Goal: Find specific page/section: Find specific page/section

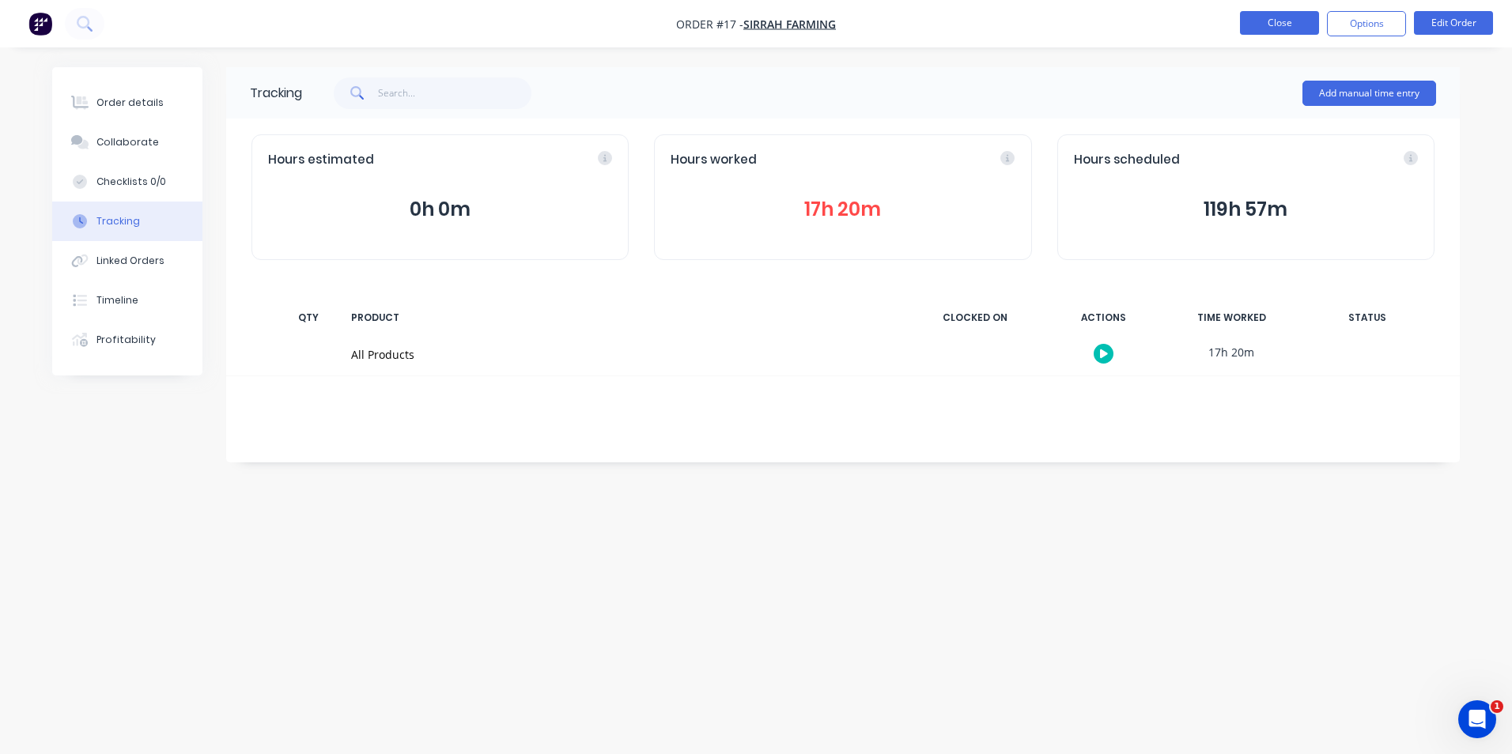
click at [1252, 23] on button "Close" at bounding box center [1279, 23] width 79 height 24
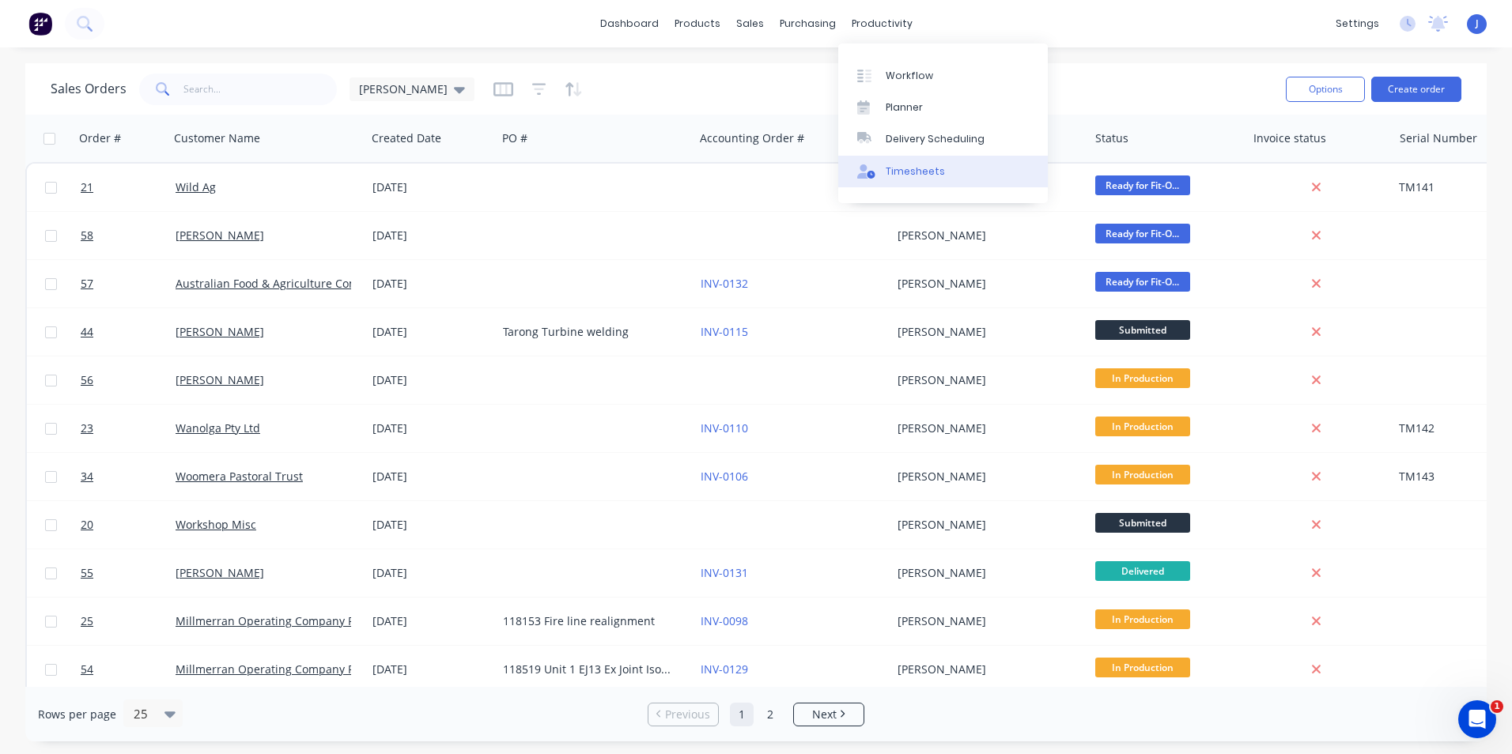
click at [891, 164] on div "Timesheets" at bounding box center [914, 171] width 59 height 14
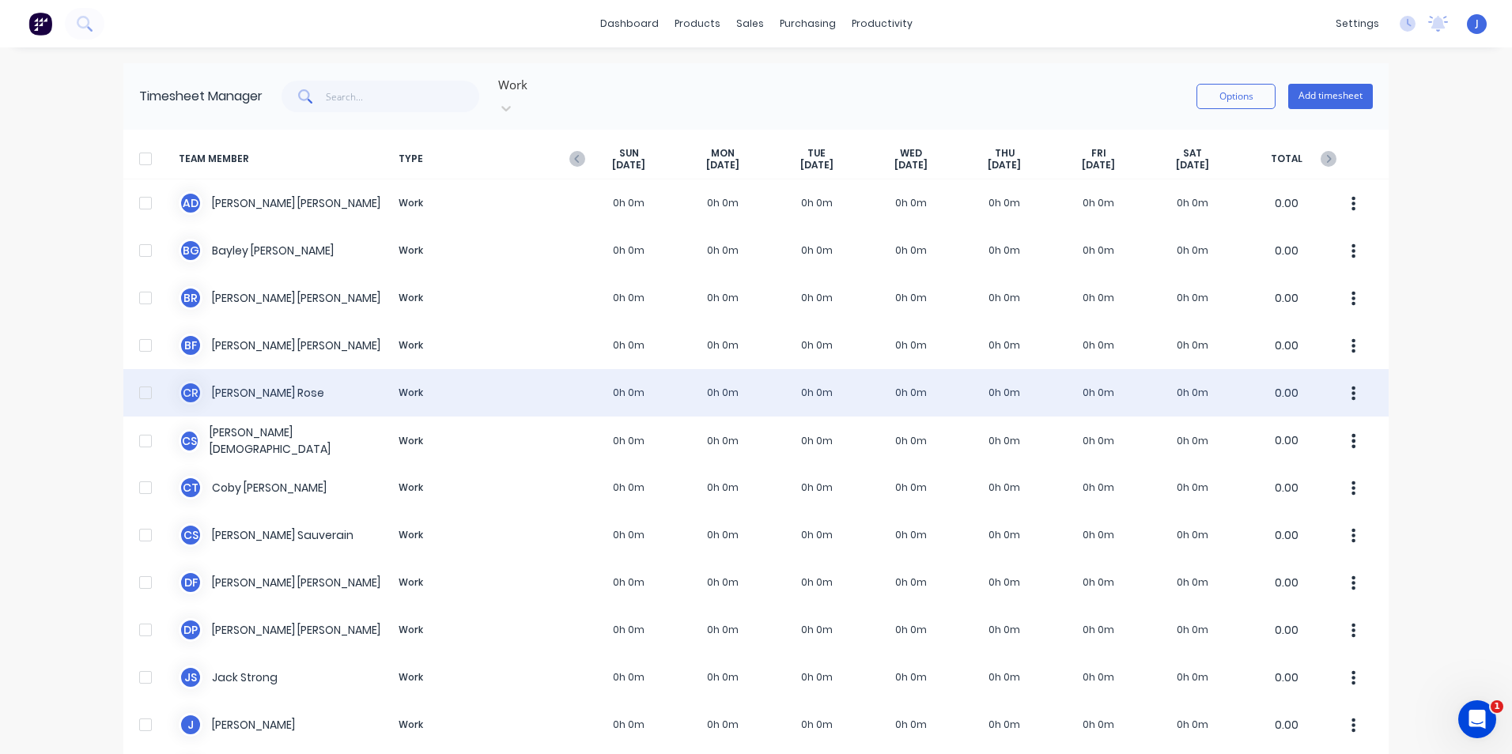
click at [334, 375] on div "C R [PERSON_NAME] Work 0h 0m 0h 0m 0h 0m 0h 0m 0h 0m 0h 0m 0h 0m 0.00" at bounding box center [755, 392] width 1265 height 47
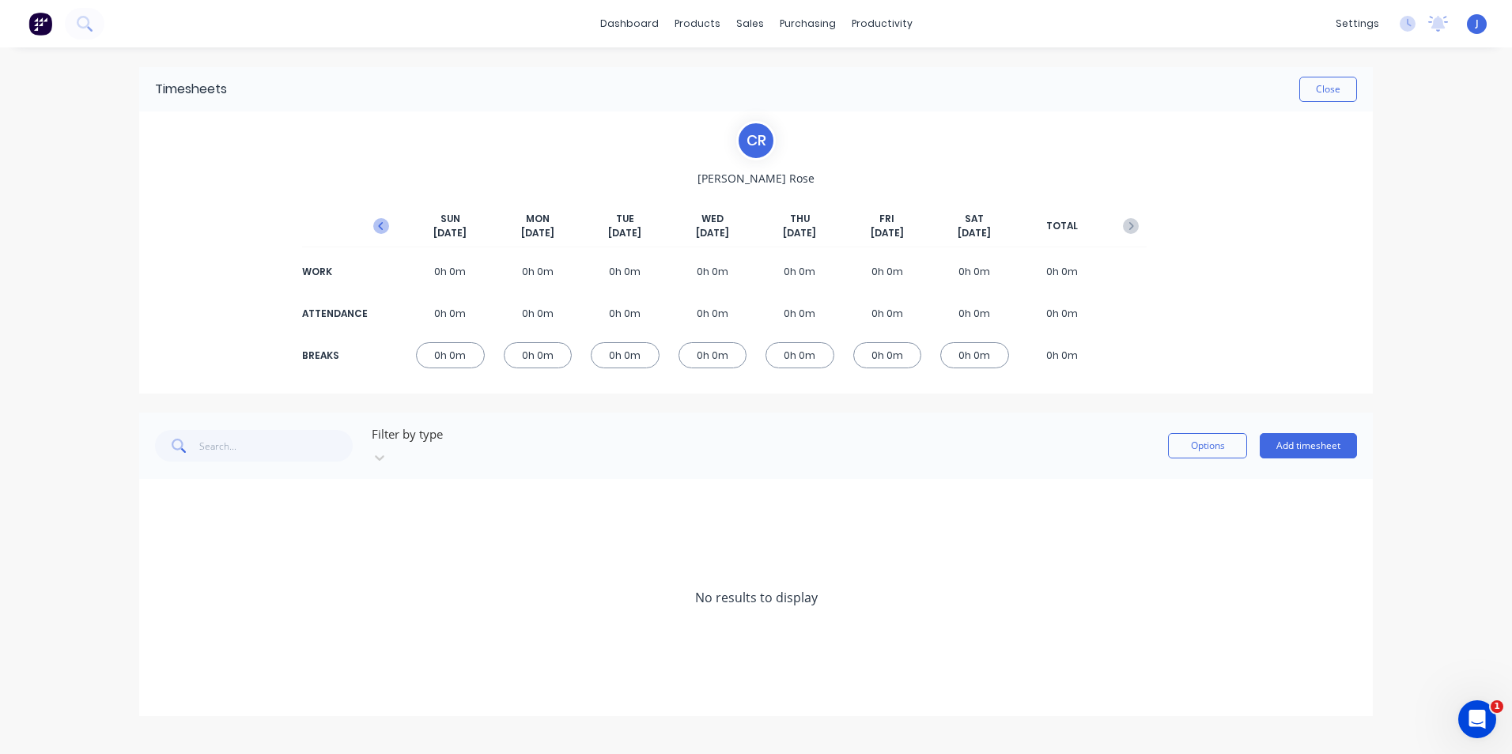
click at [374, 223] on icon "button" at bounding box center [381, 226] width 16 height 16
click at [156, 499] on icon at bounding box center [159, 503] width 9 height 9
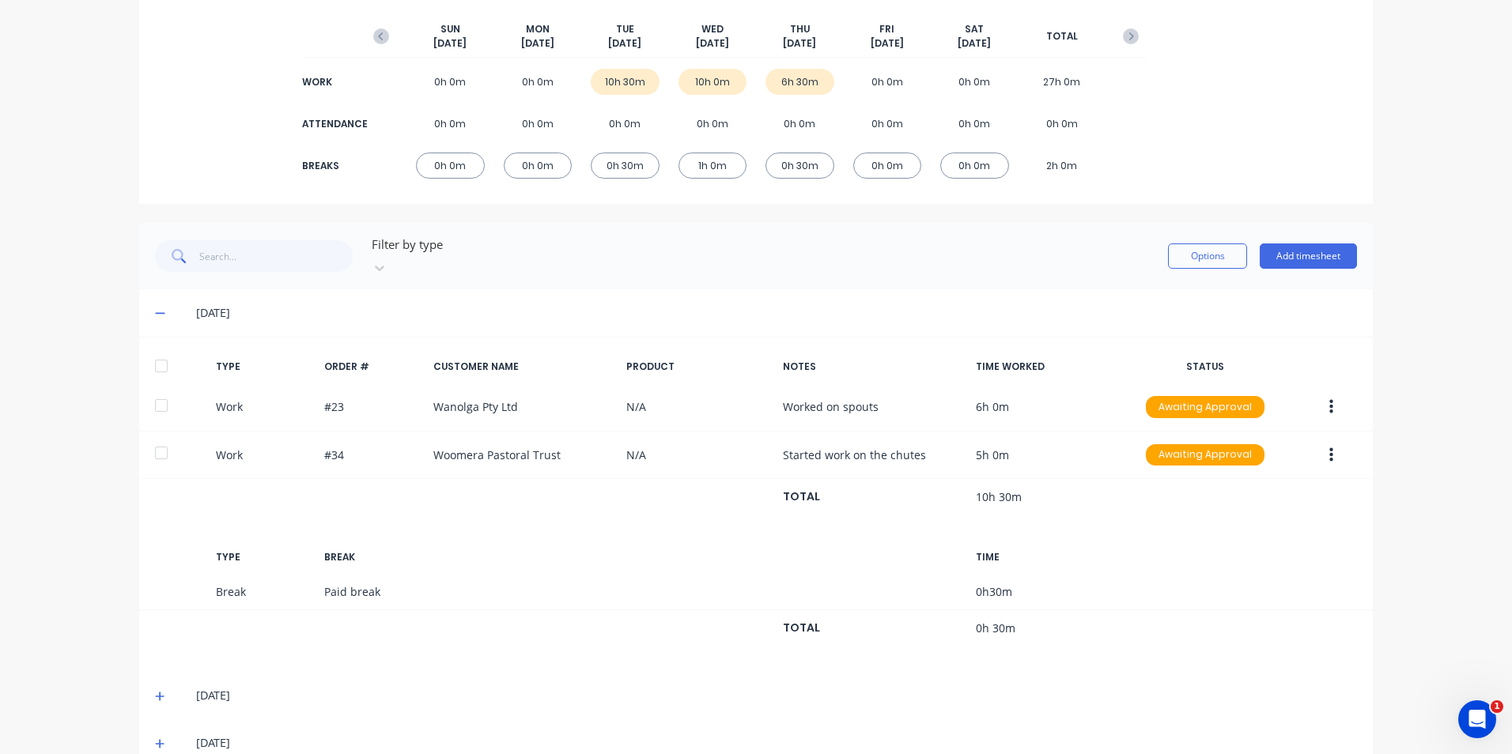
scroll to position [206, 0]
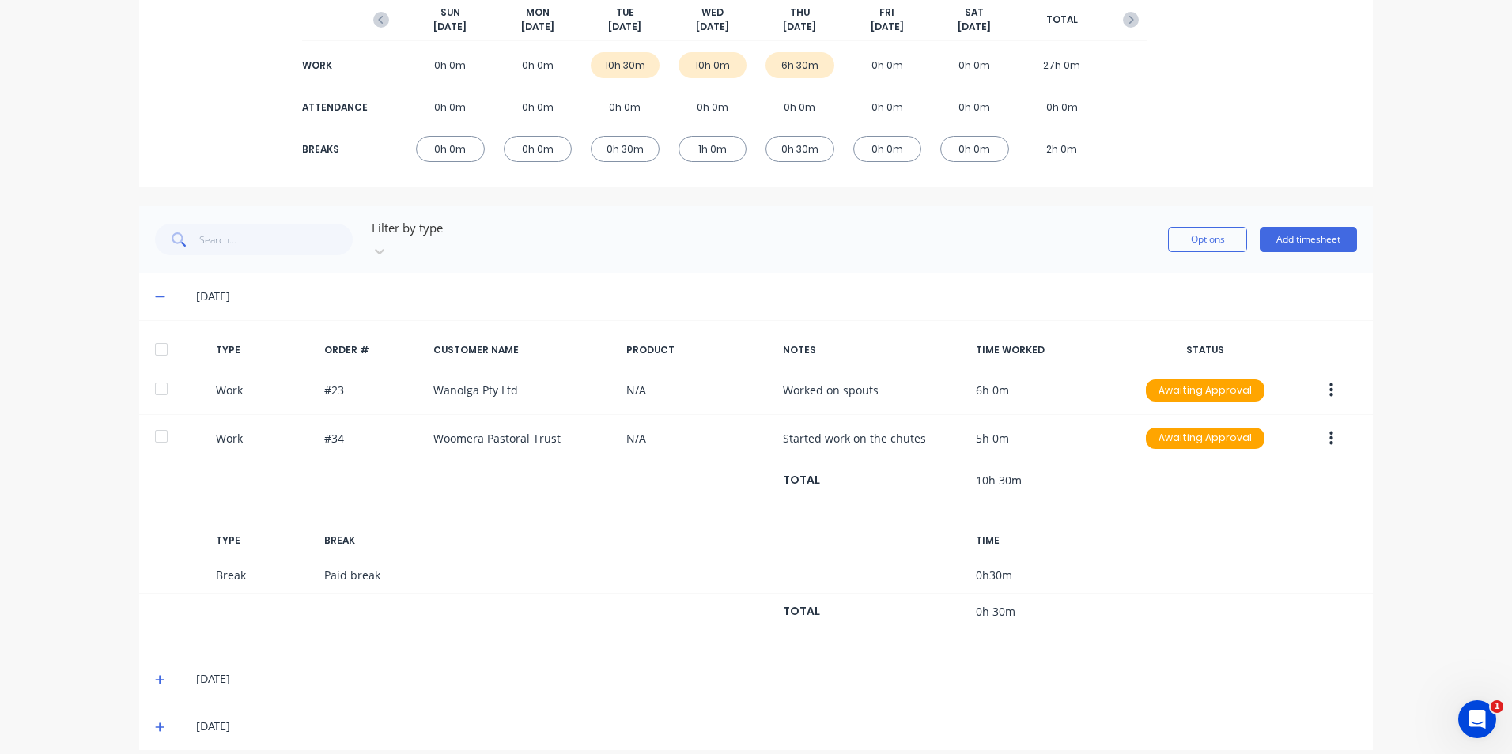
click at [157, 674] on icon at bounding box center [160, 679] width 10 height 11
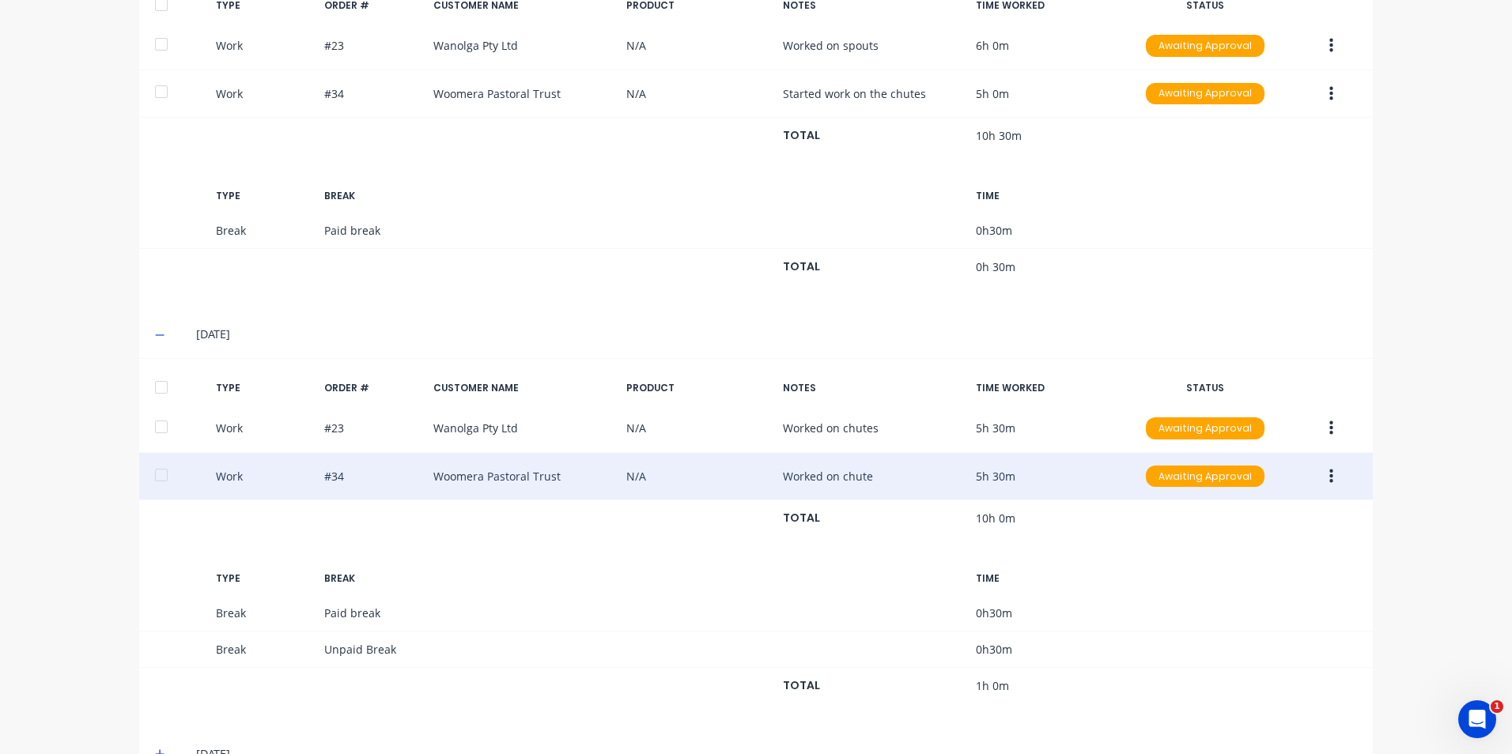
scroll to position [578, 0]
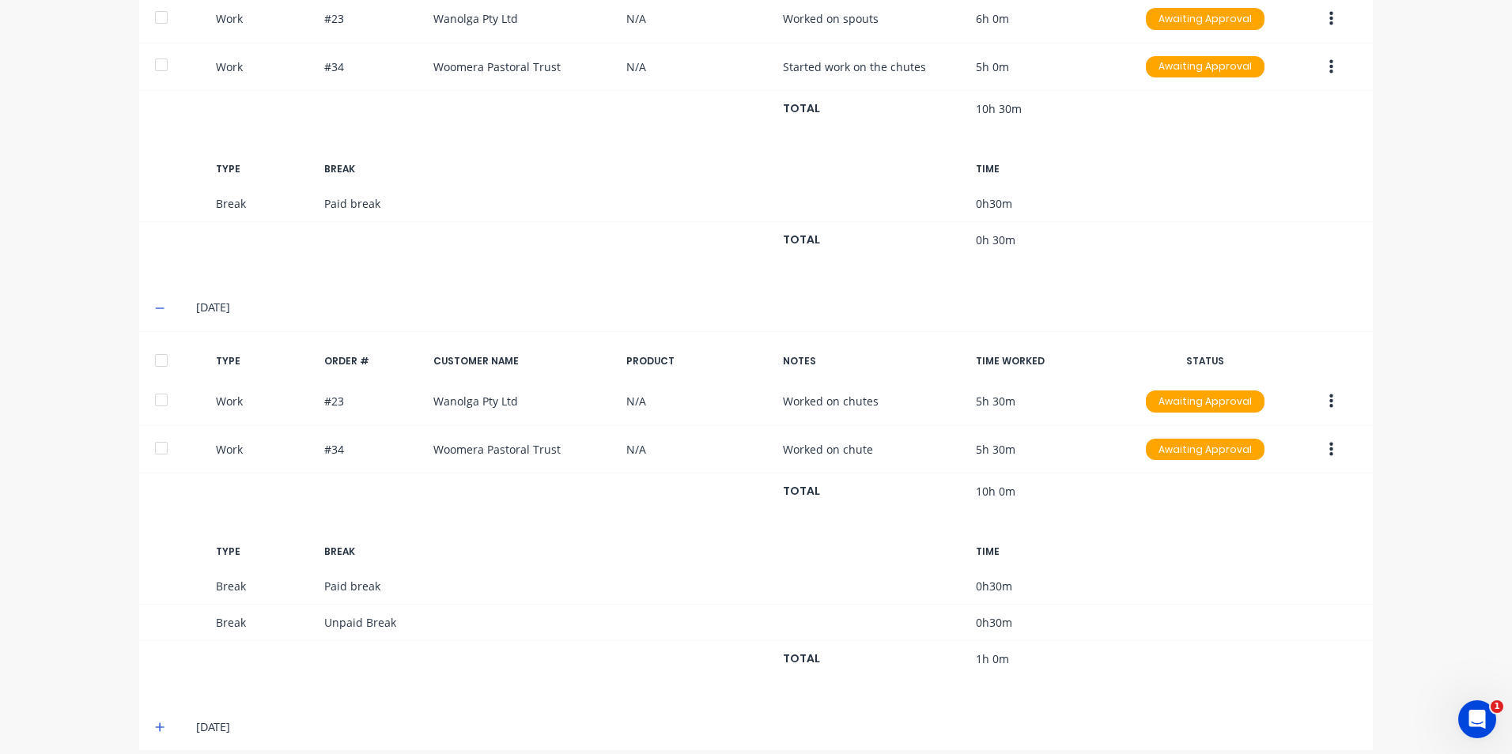
click at [156, 722] on icon at bounding box center [160, 727] width 10 height 11
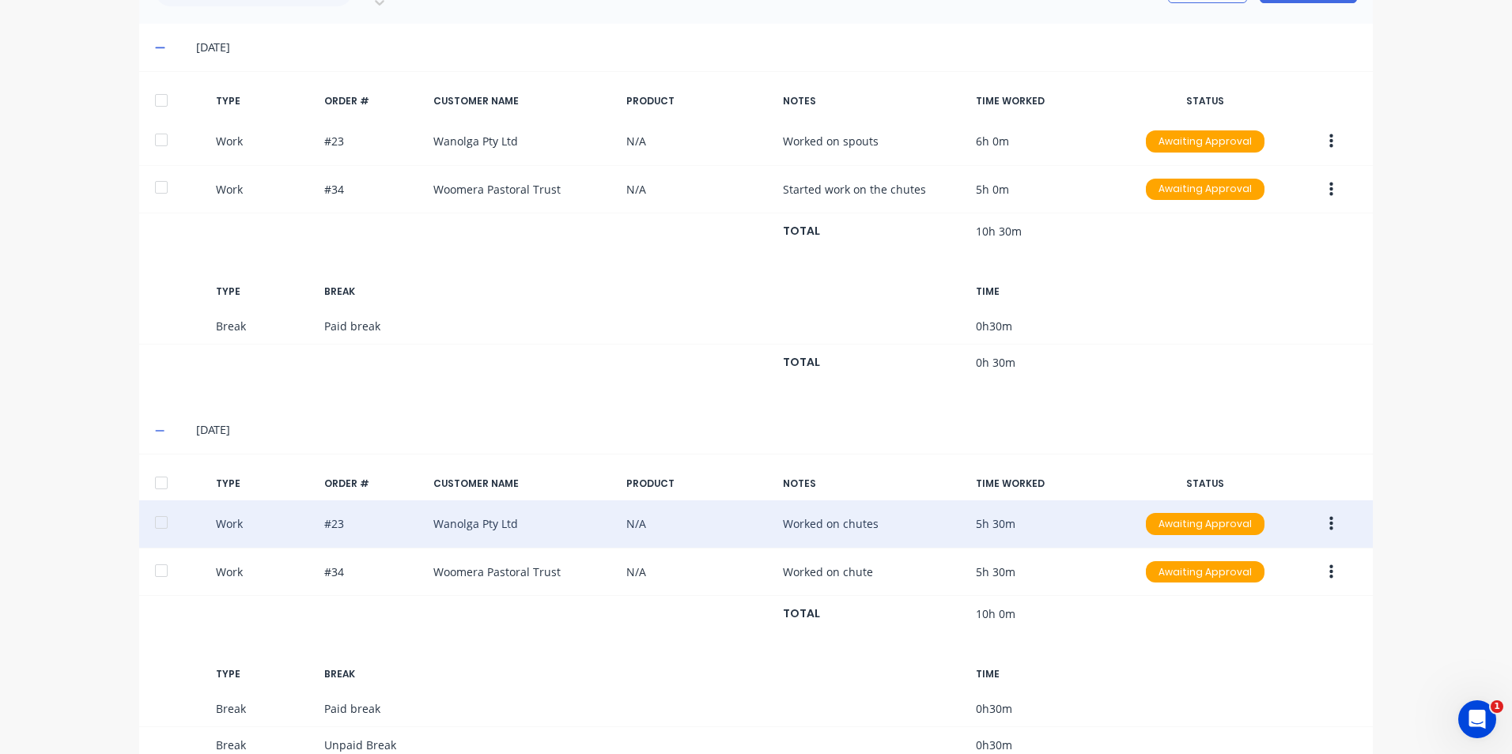
scroll to position [420, 0]
